Goal: Check status: Check status

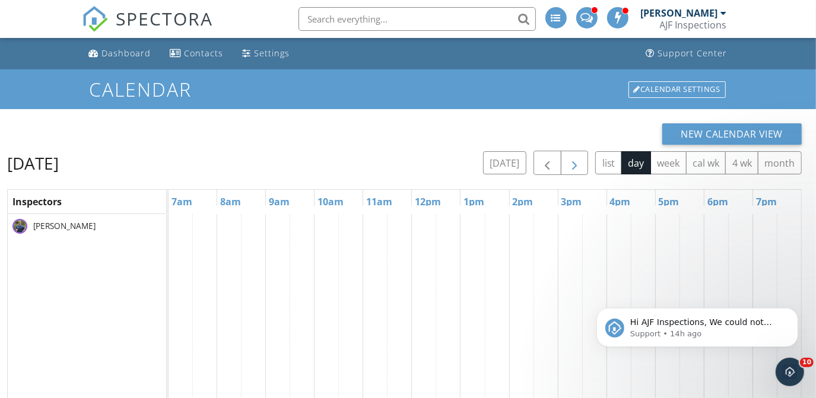
click at [577, 164] on span "button" at bounding box center [574, 163] width 14 height 14
click at [691, 23] on div "AJF Inspections" at bounding box center [693, 25] width 67 height 12
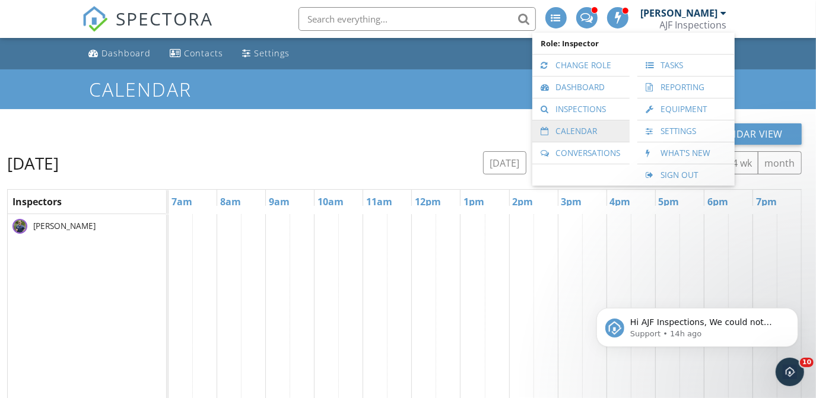
click at [580, 127] on link "Calendar" at bounding box center [580, 130] width 85 height 21
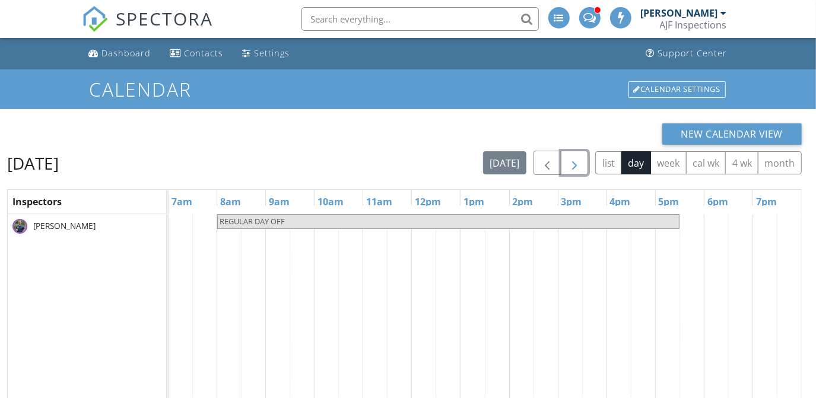
click at [574, 162] on span "button" at bounding box center [574, 163] width 14 height 14
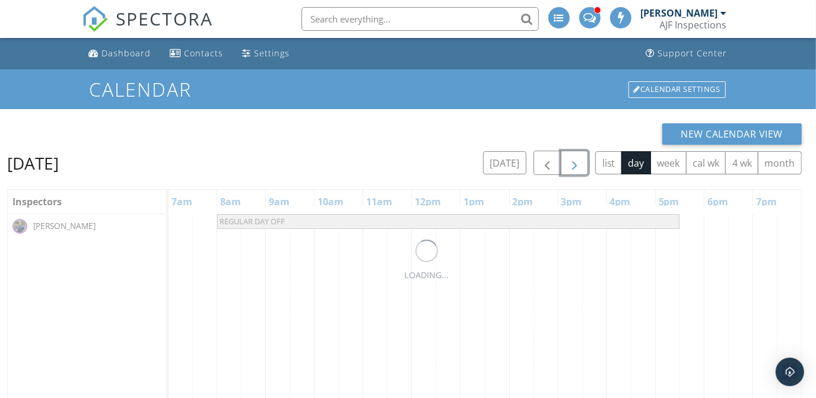
click at [574, 162] on span "button" at bounding box center [574, 163] width 14 height 14
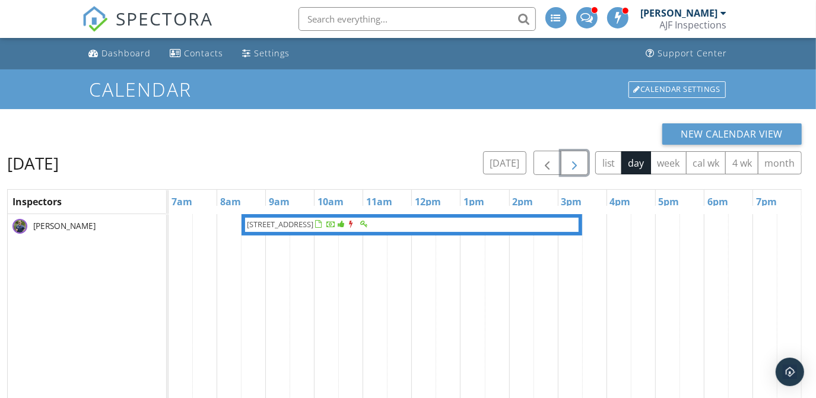
click at [574, 162] on span "button" at bounding box center [574, 163] width 14 height 14
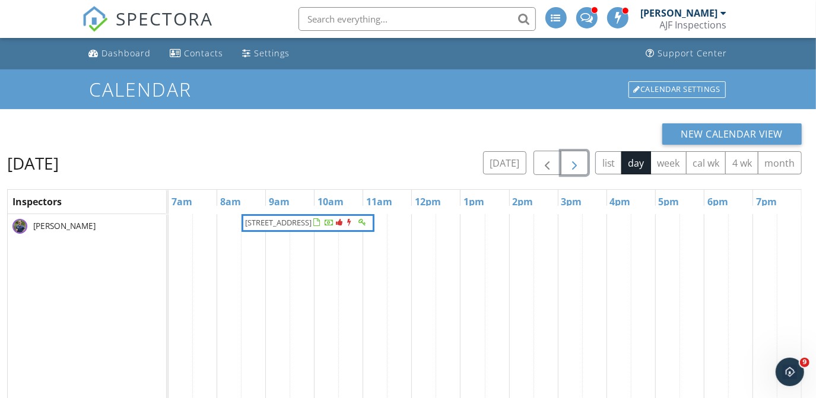
click at [574, 162] on span "button" at bounding box center [574, 163] width 14 height 14
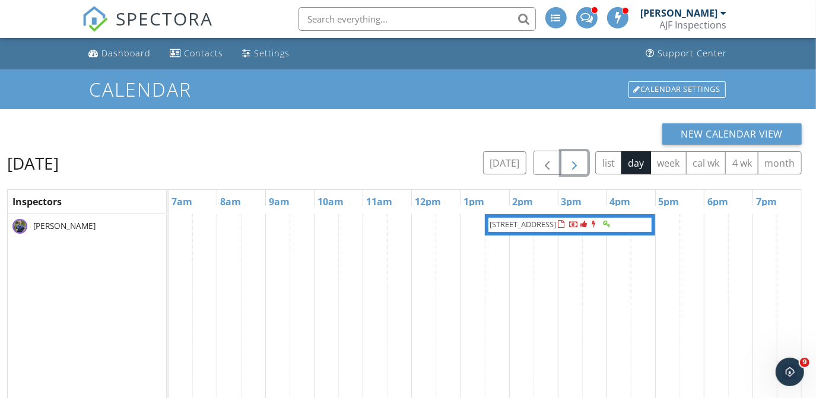
click at [574, 162] on span "button" at bounding box center [574, 163] width 14 height 14
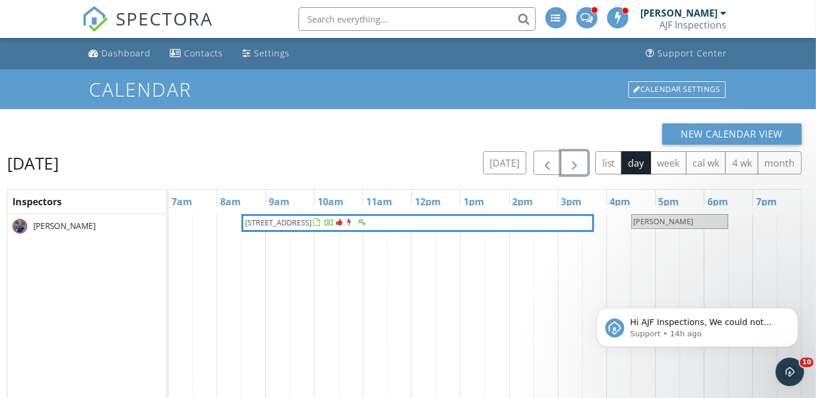
click at [574, 162] on span "button" at bounding box center [574, 163] width 14 height 14
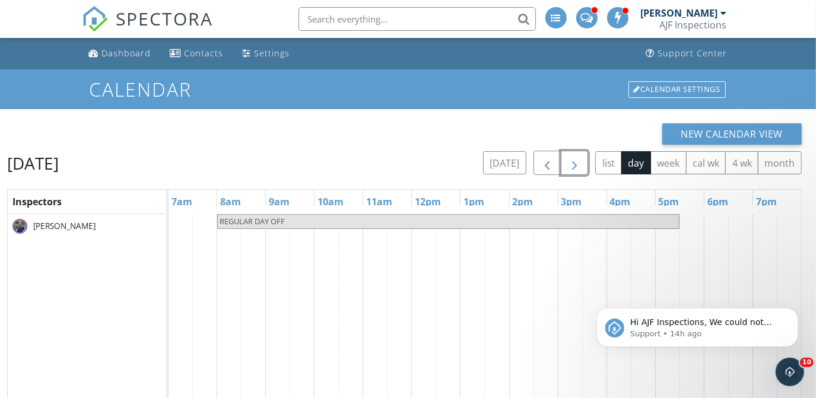
click at [574, 162] on span "button" at bounding box center [574, 163] width 14 height 14
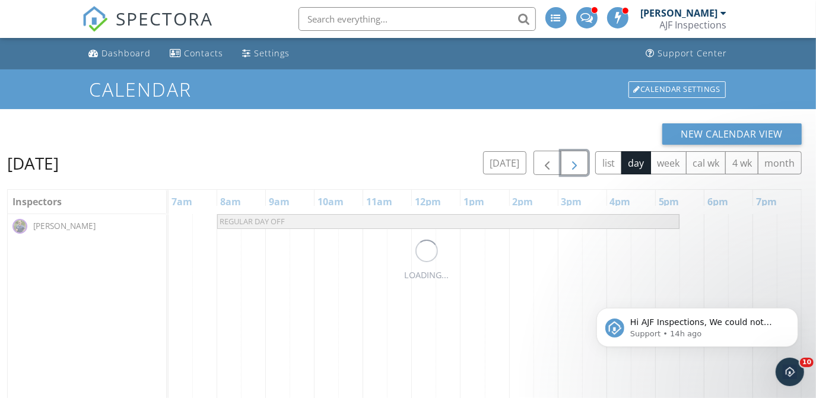
click at [574, 162] on span "button" at bounding box center [574, 163] width 14 height 14
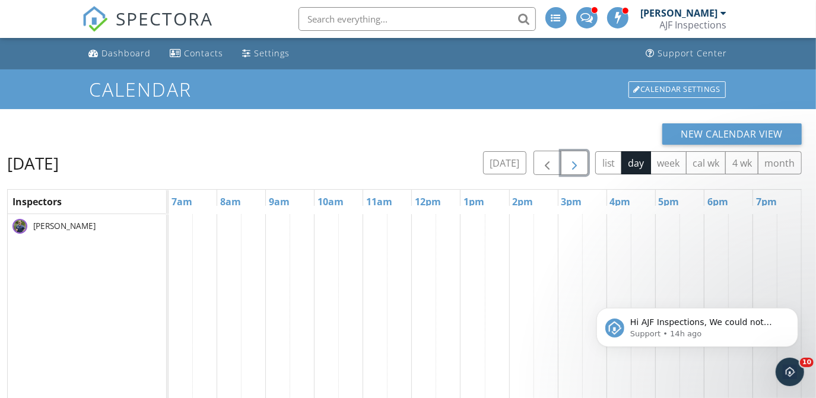
click at [574, 162] on span "button" at bounding box center [574, 163] width 14 height 14
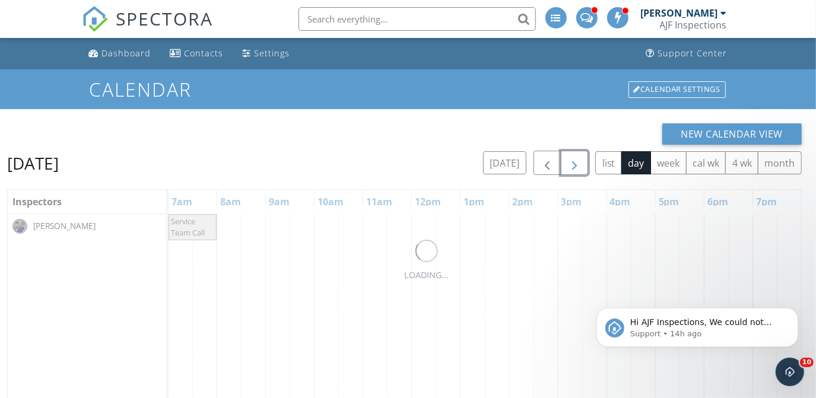
click at [574, 162] on span "button" at bounding box center [574, 163] width 14 height 14
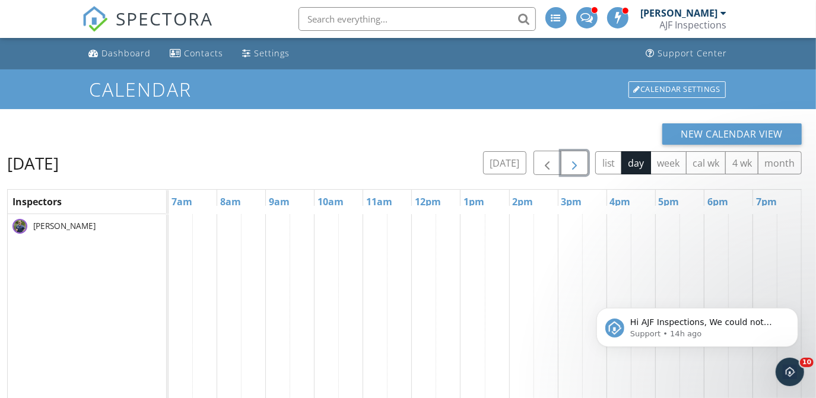
click at [574, 162] on span "button" at bounding box center [574, 163] width 14 height 14
click at [547, 157] on span "button" at bounding box center [547, 163] width 14 height 14
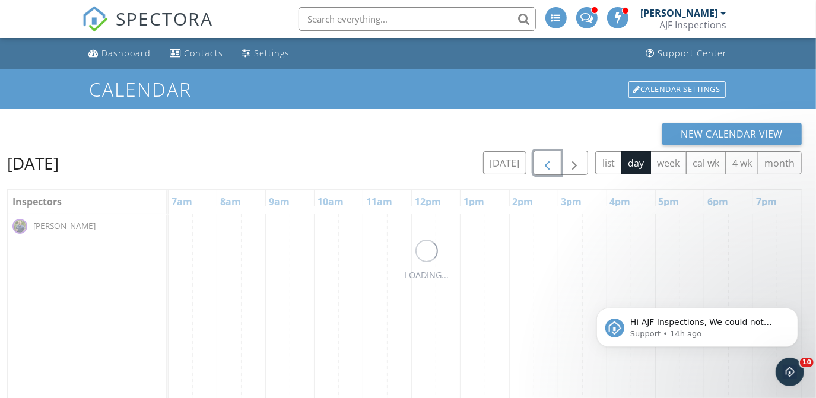
click at [547, 157] on span "button" at bounding box center [547, 163] width 14 height 14
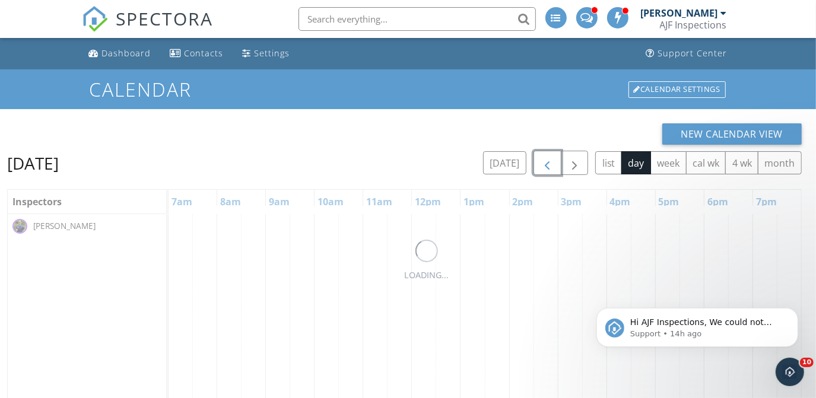
click at [547, 157] on span "button" at bounding box center [547, 163] width 14 height 14
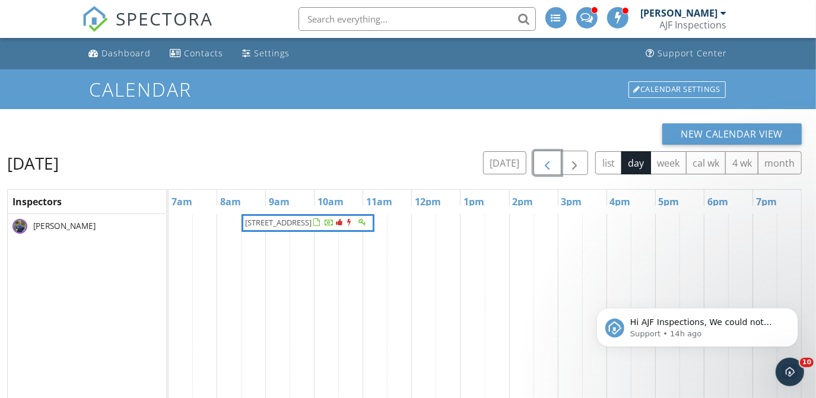
click at [547, 157] on span "button" at bounding box center [547, 163] width 14 height 14
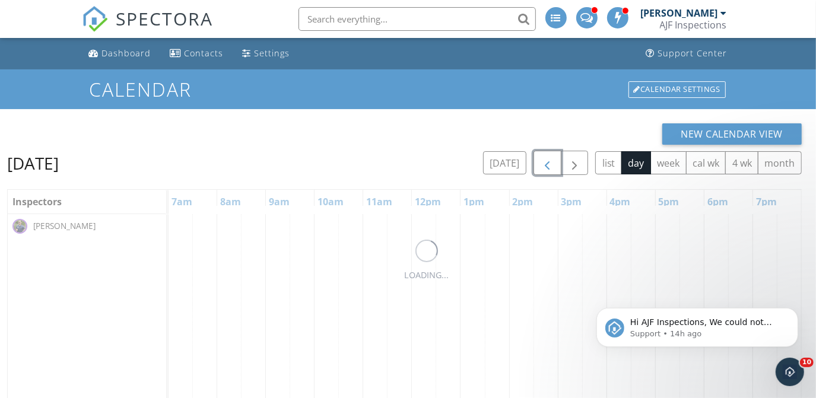
click at [547, 157] on span "button" at bounding box center [547, 163] width 14 height 14
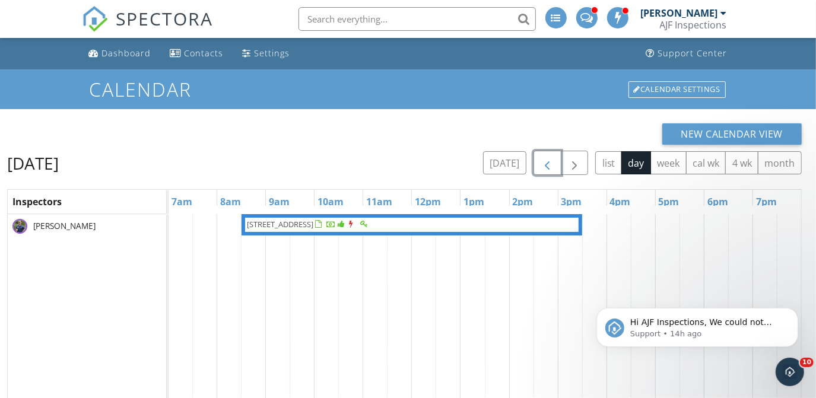
click at [561, 164] on button "button" at bounding box center [548, 163] width 28 height 24
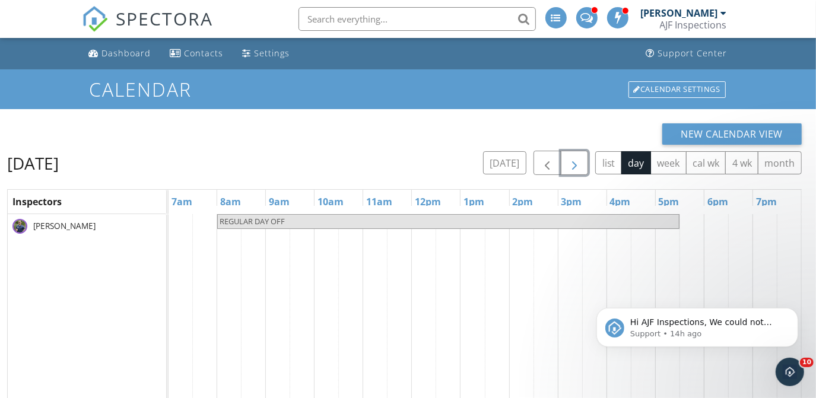
click at [566, 164] on button "button" at bounding box center [575, 163] width 28 height 24
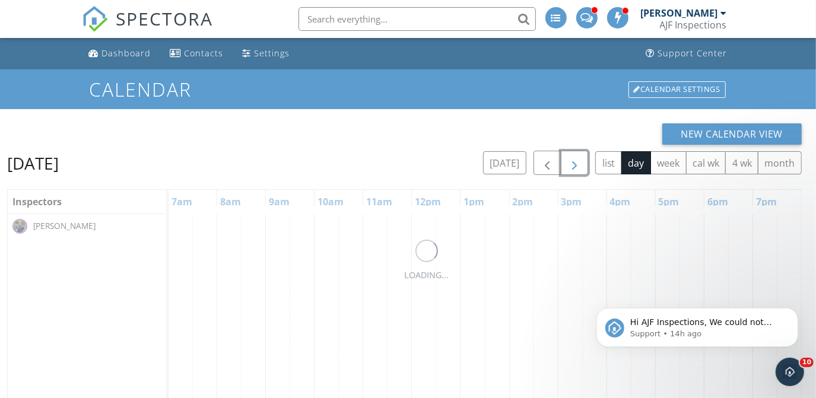
click at [566, 164] on button "button" at bounding box center [575, 163] width 28 height 24
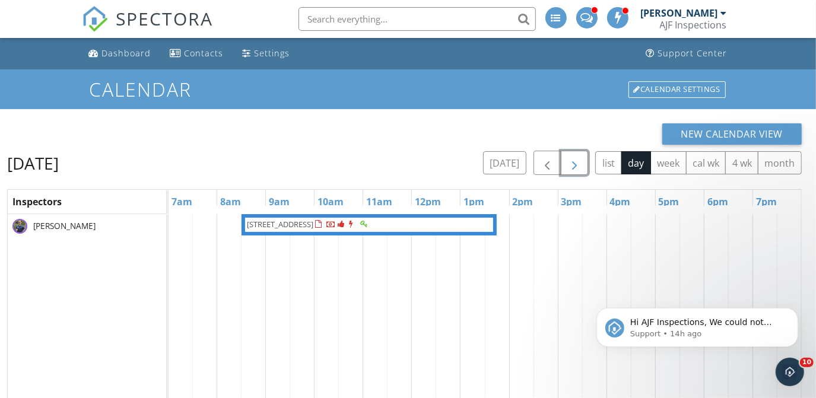
click at [307, 230] on span "11334 E Troon Vista Dr, Scottsdale 85255" at bounding box center [308, 225] width 125 height 12
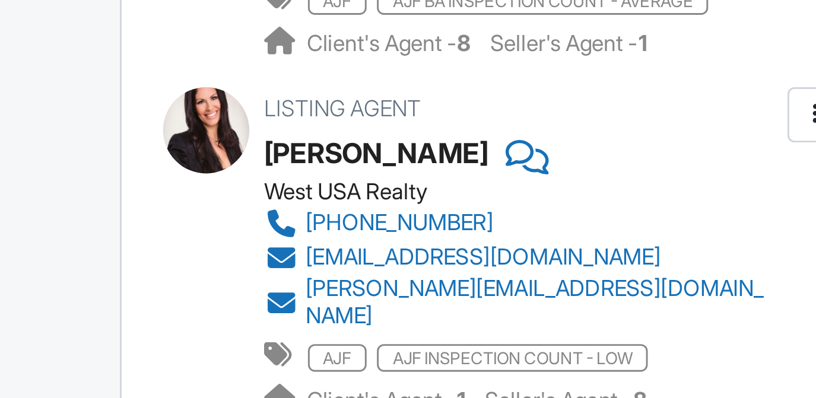
scroll to position [519, 0]
